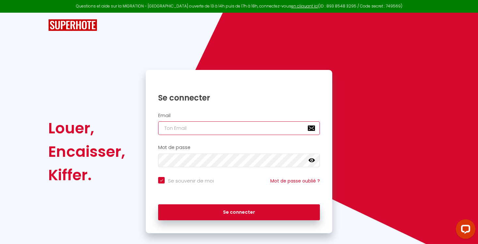
type input "[EMAIL_ADDRESS][DOMAIN_NAME]"
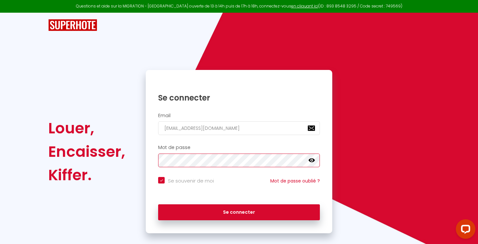
click at [239, 211] on button "Se connecter" at bounding box center [239, 213] width 162 height 16
checkbox input "true"
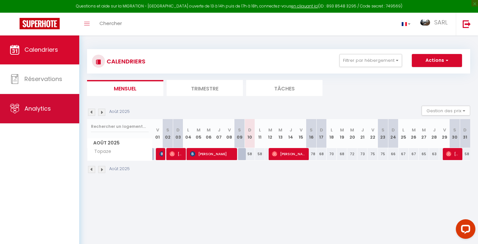
click at [38, 110] on span "Analytics" at bounding box center [37, 109] width 26 height 8
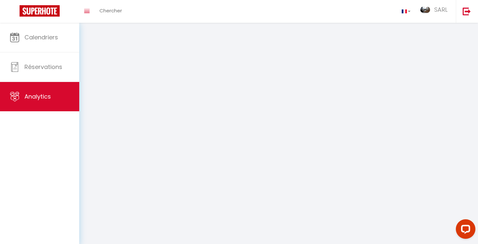
select select "2025"
select select "8"
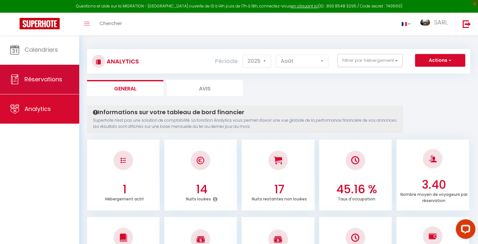
click at [20, 85] on link "Réservations" at bounding box center [39, 79] width 79 height 29
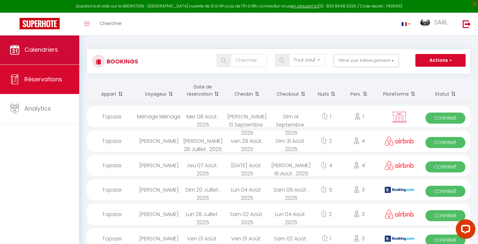
click at [44, 53] on span "Calendriers" at bounding box center [41, 50] width 34 height 8
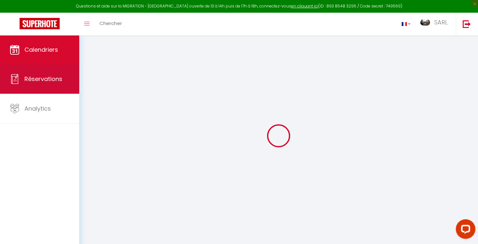
click at [7, 80] on link "Réservations" at bounding box center [39, 79] width 79 height 29
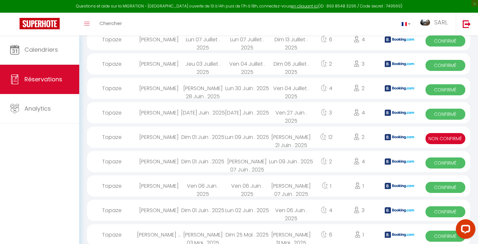
scroll to position [297, 0]
click at [447, 136] on span "Non Confirmé" at bounding box center [445, 138] width 40 height 11
select select "OK"
select select "KO"
select select "0"
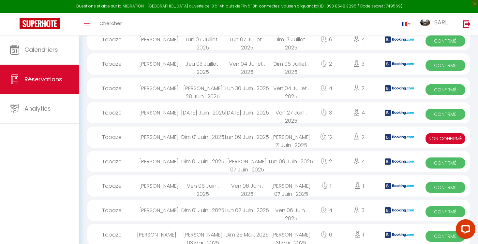
select select "0"
select select "1"
select select
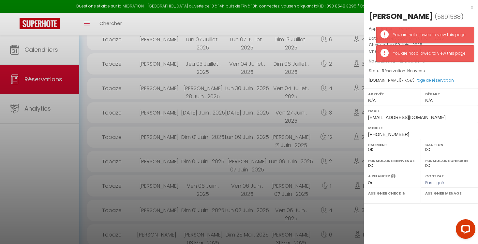
click at [44, 168] on div at bounding box center [239, 122] width 478 height 244
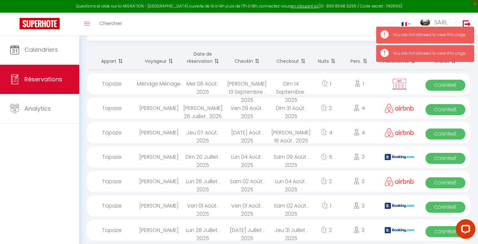
scroll to position [31, 0]
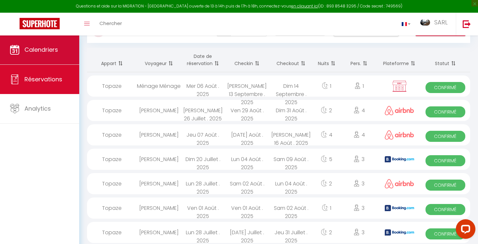
click at [41, 48] on span "Calendriers" at bounding box center [41, 50] width 34 height 8
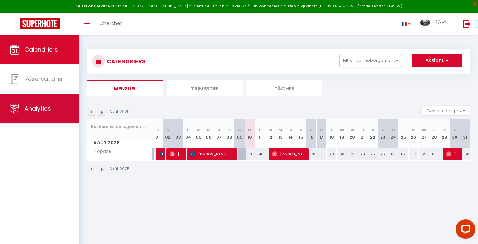
click at [49, 111] on span "Analytics" at bounding box center [37, 109] width 26 height 8
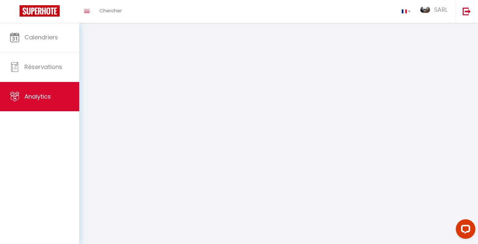
select select "2025"
select select "8"
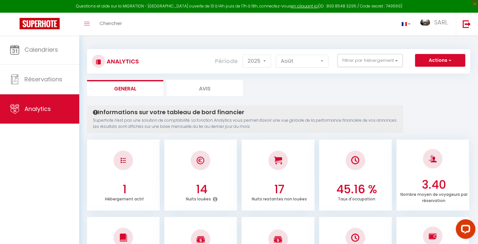
click at [210, 93] on li "Avis" at bounding box center [205, 88] width 76 height 16
select select "2025"
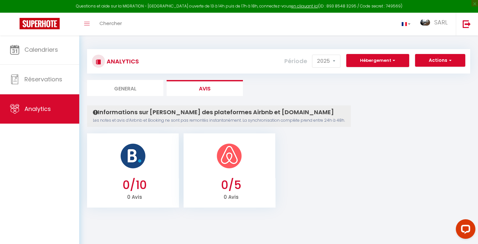
click at [125, 98] on div "Analytics Actions Ajouter des avis Ajouter des Alertes Génération SuperConcierg…" at bounding box center [278, 125] width 383 height 165
click at [121, 88] on li "General" at bounding box center [125, 88] width 76 height 16
select select "2025"
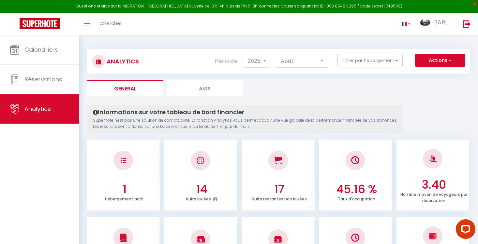
click at [444, 0] on div "Questions et aide sur la MIGRATION - [GEOGRAPHIC_DATA] ouverte de 13 à 14h puis…" at bounding box center [239, 6] width 478 height 13
select select "7"
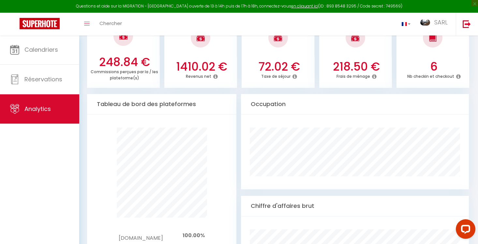
scroll to position [291, 0]
